Goal: Navigation & Orientation: Find specific page/section

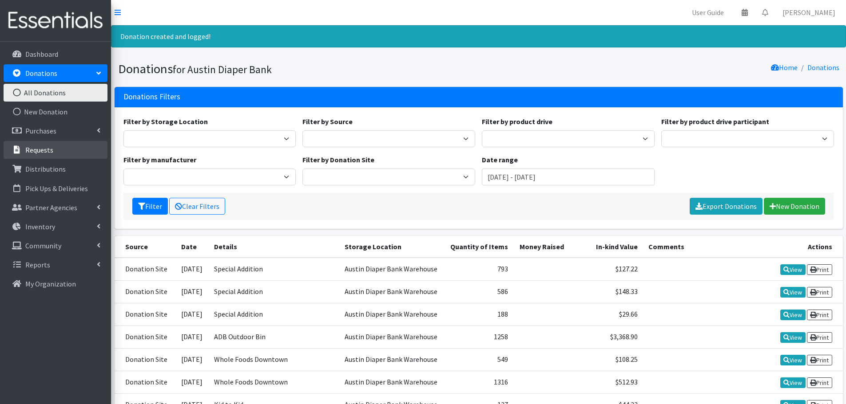
drag, startPoint x: 0, startPoint y: 0, endPoint x: 44, endPoint y: 147, distance: 153.4
click at [44, 147] on p "Requests" at bounding box center [39, 150] width 28 height 9
